Goal: Task Accomplishment & Management: Complete application form

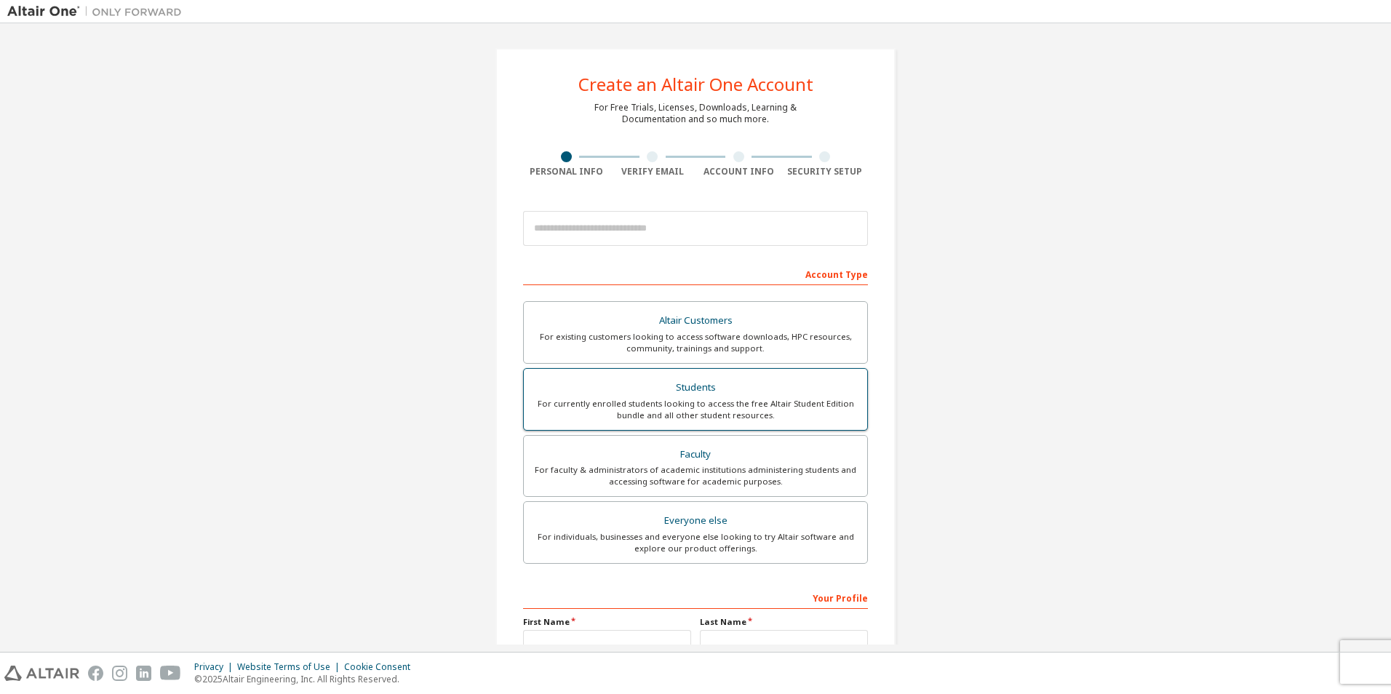
click at [730, 413] on div "For currently enrolled students looking to access the free Altair Student Editi…" at bounding box center [695, 409] width 326 height 23
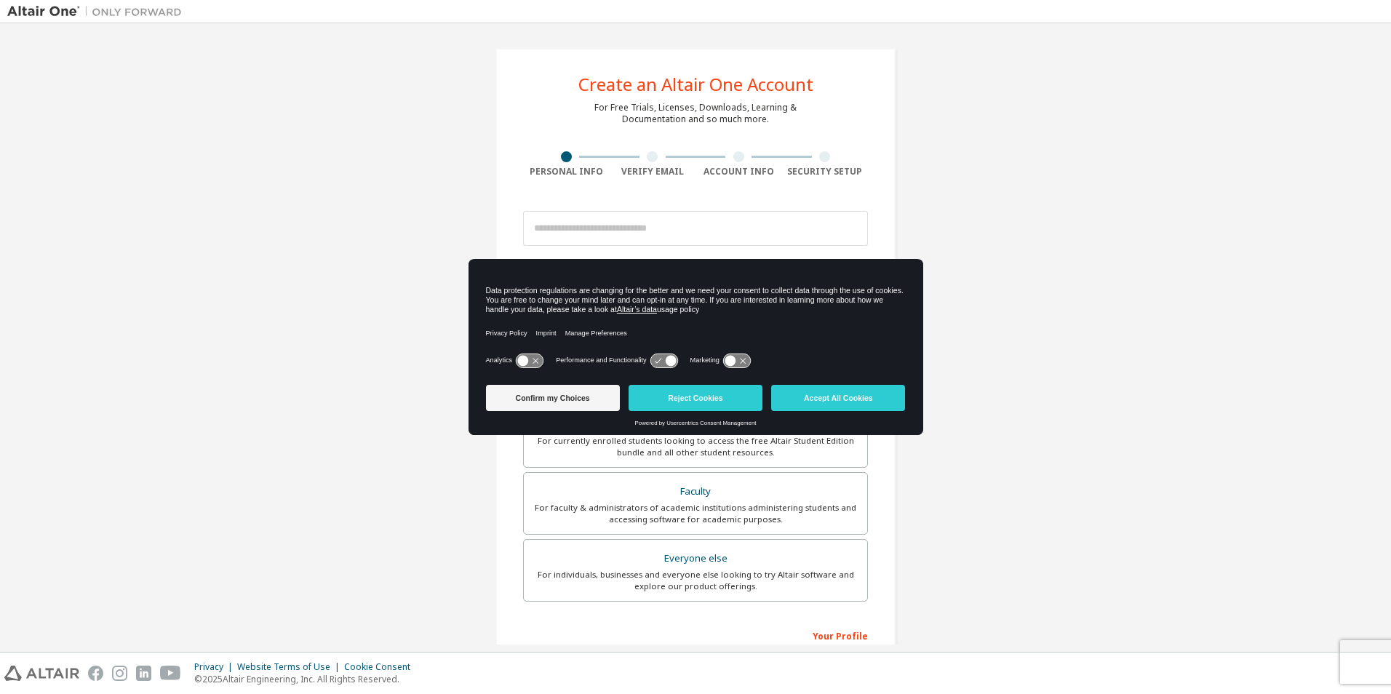
click at [836, 402] on button "Accept All Cookies" at bounding box center [838, 398] width 134 height 26
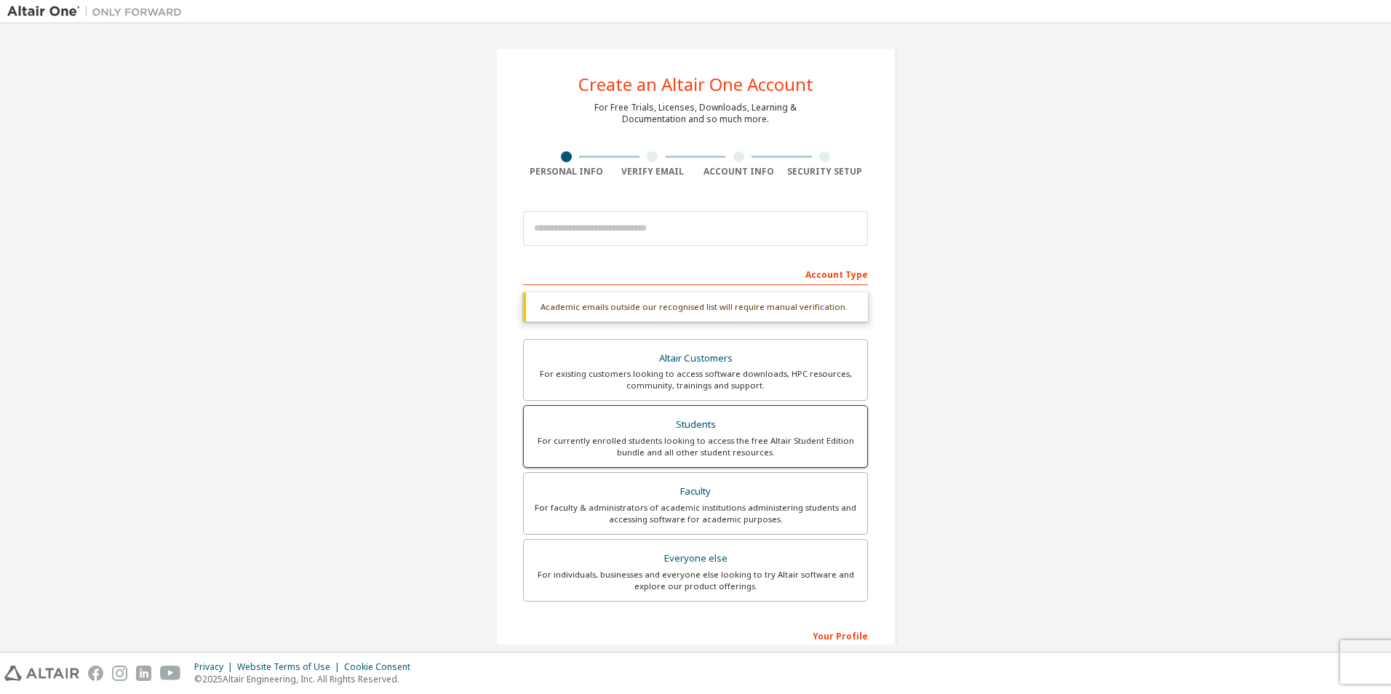
click at [655, 420] on div "Students" at bounding box center [695, 425] width 326 height 20
click at [639, 401] on div "Altair Customers For existing customers looking to access software downloads, H…" at bounding box center [695, 472] width 345 height 267
click at [652, 412] on label "Students For currently enrolled students looking to access the free Altair Stud…" at bounding box center [695, 436] width 345 height 63
click at [654, 412] on label "Students For currently enrolled students looking to access the free Altair Stud…" at bounding box center [695, 436] width 345 height 63
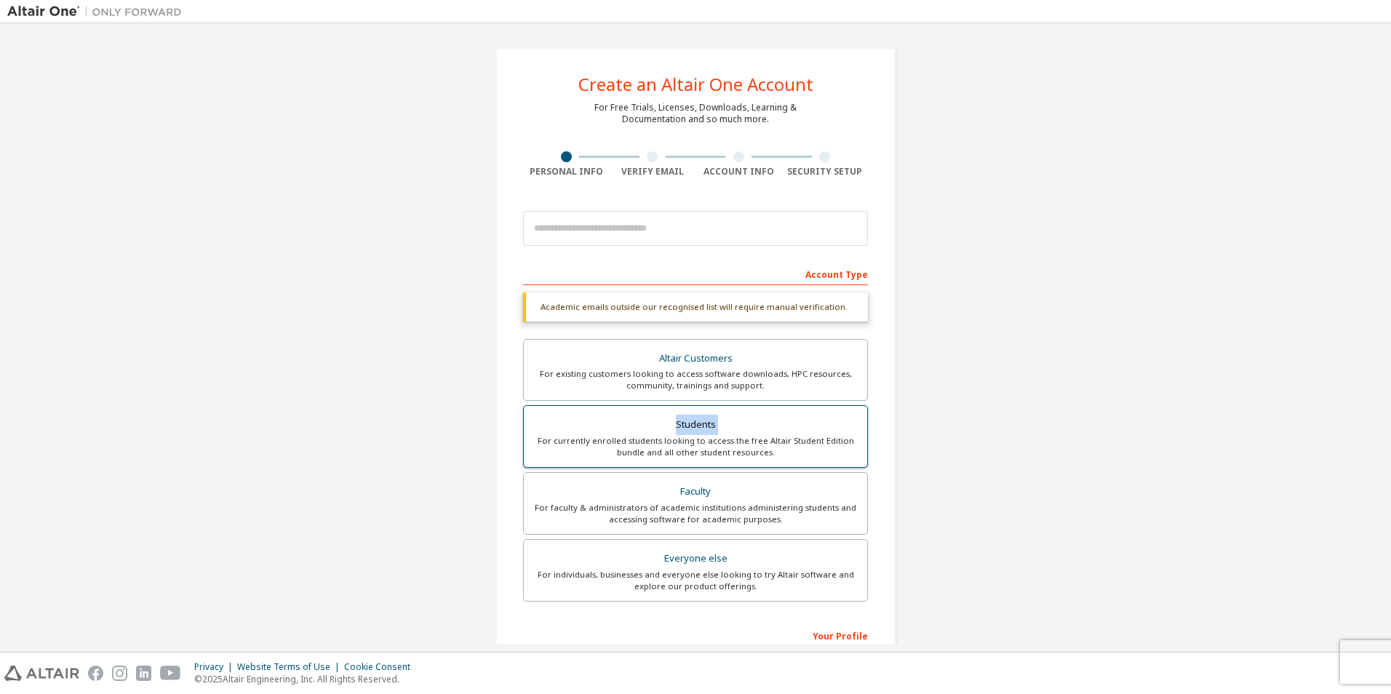
click at [654, 412] on label "Students For currently enrolled students looking to access the free Altair Stud…" at bounding box center [695, 436] width 345 height 63
click at [655, 412] on label "Students For currently enrolled students looking to access the free Altair Stud…" at bounding box center [695, 436] width 345 height 63
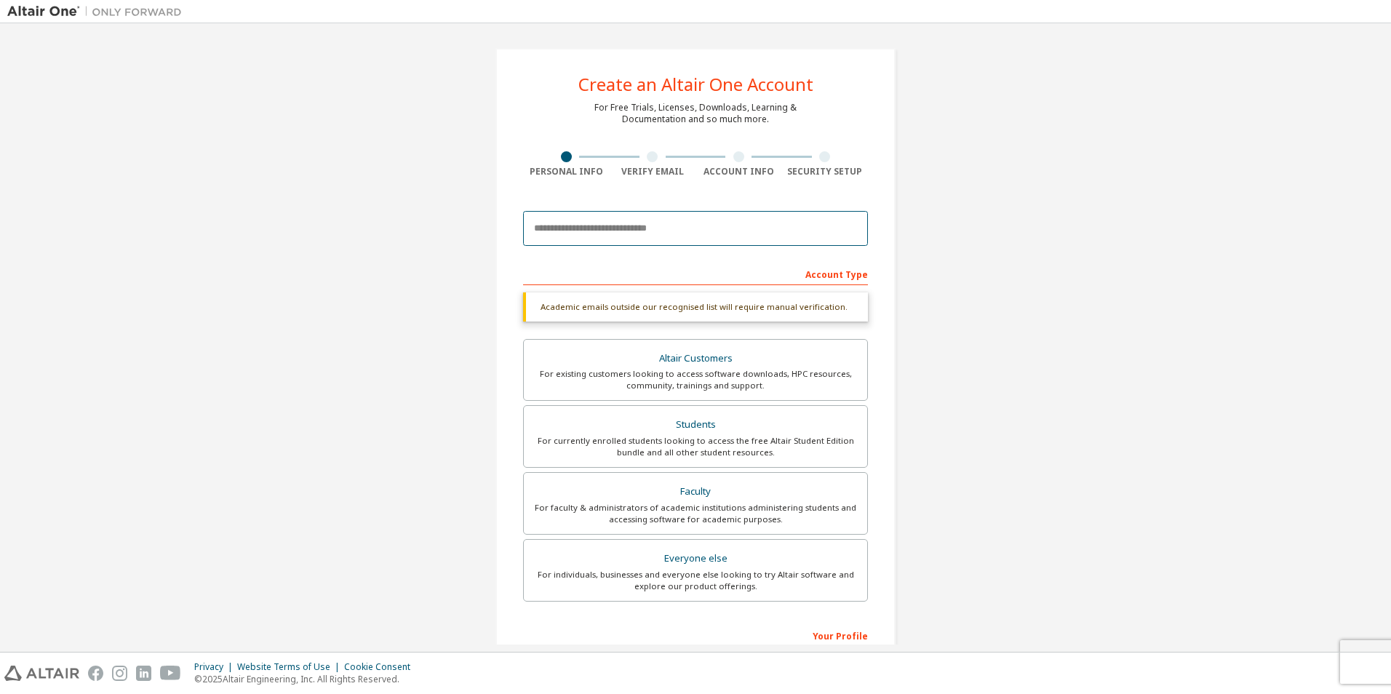
click at [588, 232] on input "email" at bounding box center [695, 228] width 345 height 35
type input "**********"
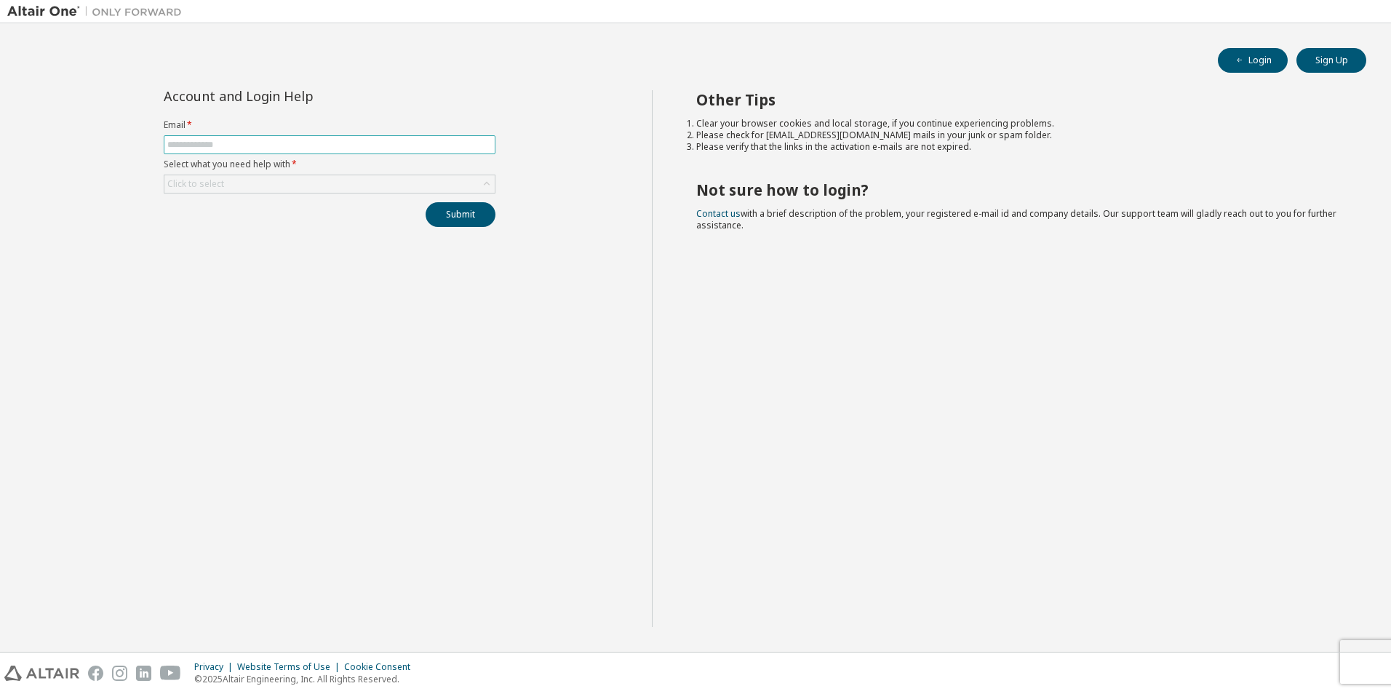
click at [248, 143] on input "text" at bounding box center [329, 145] width 324 height 12
type input "**********"
click at [466, 217] on button "Submit" at bounding box center [460, 214] width 70 height 25
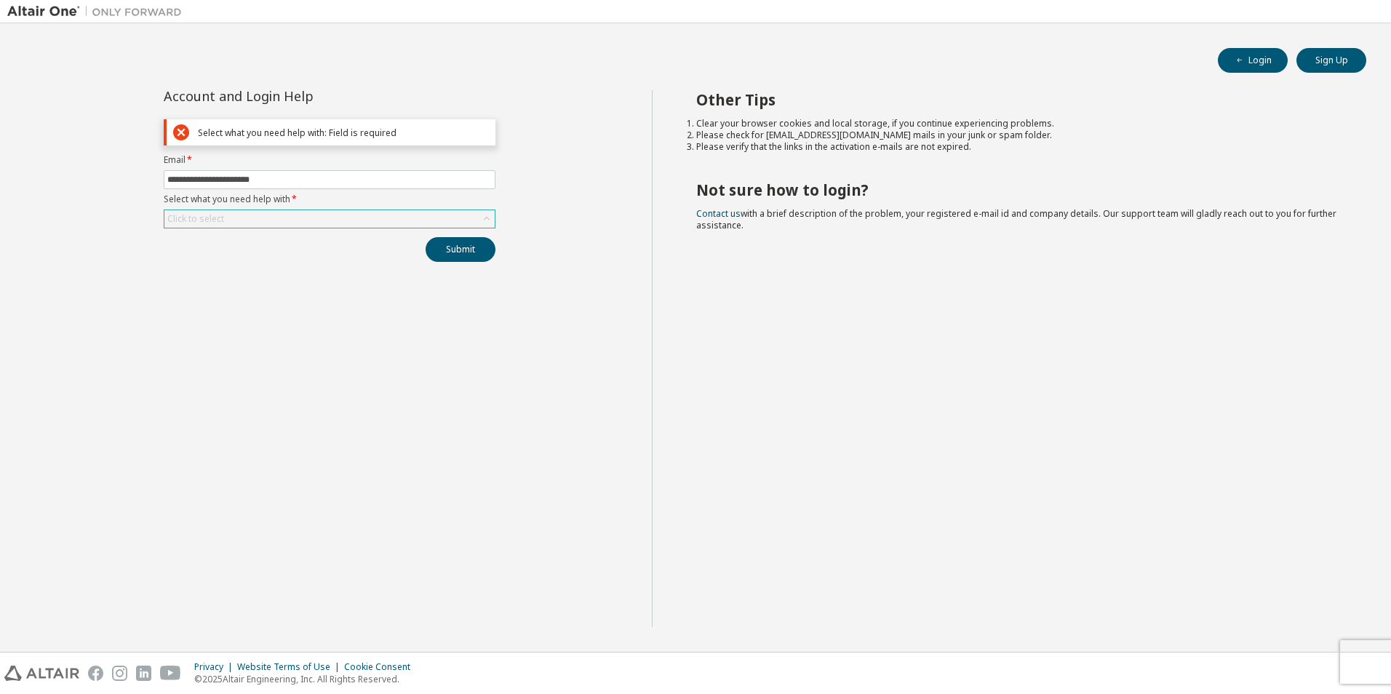
click at [313, 213] on div "Click to select" at bounding box center [329, 218] width 330 height 17
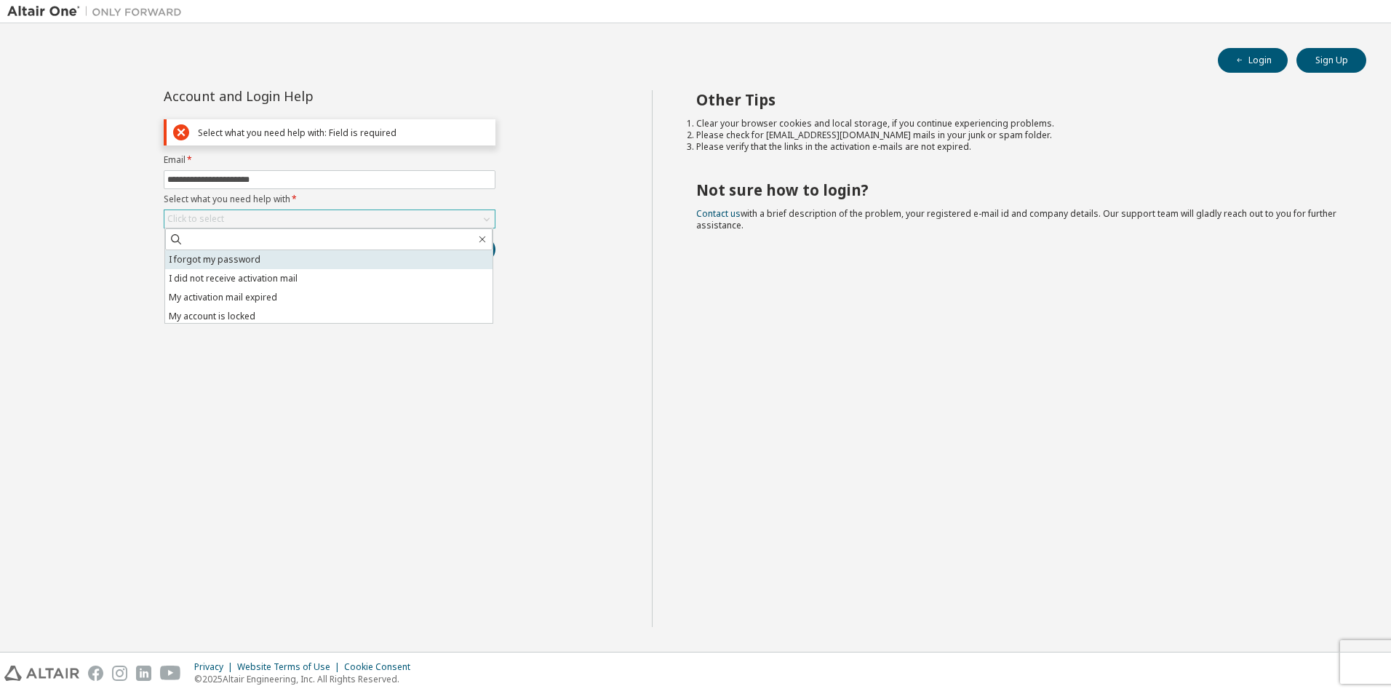
click at [295, 260] on li "I forgot my password" at bounding box center [328, 259] width 327 height 19
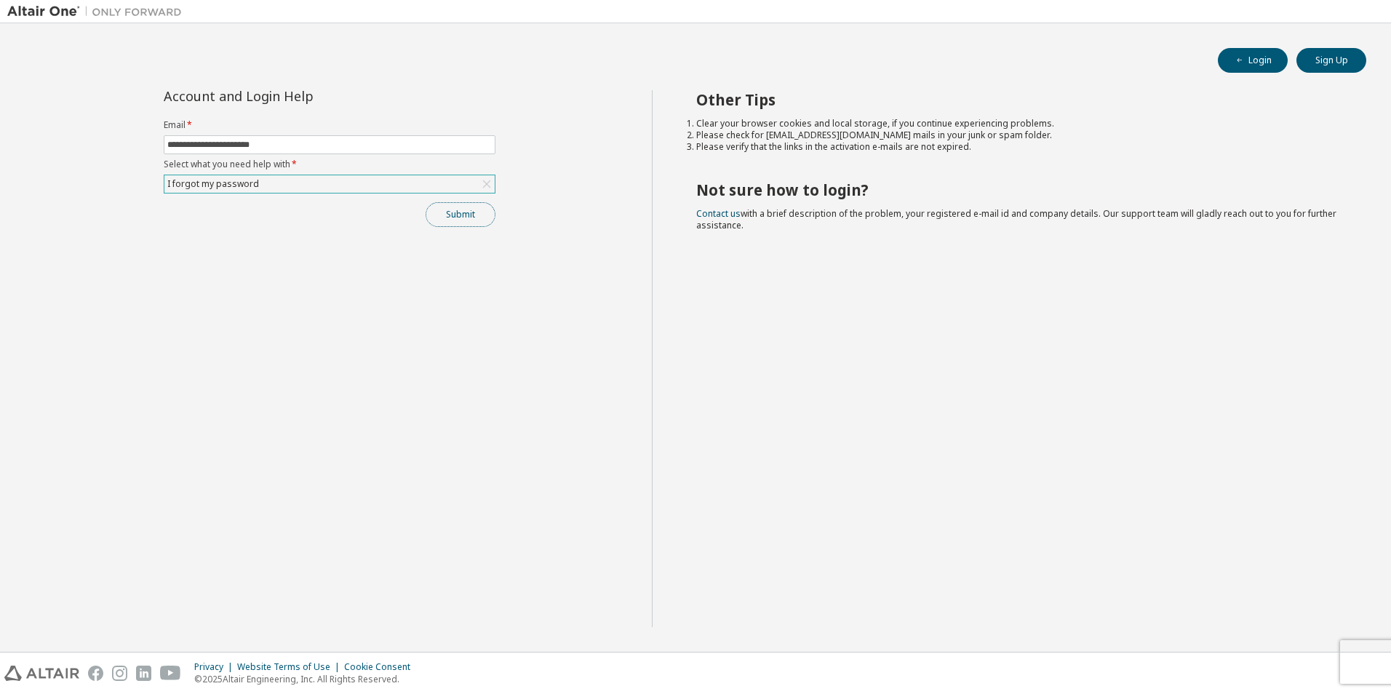
click at [489, 220] on button "Submit" at bounding box center [460, 214] width 70 height 25
